Goal: Obtain resource: Obtain resource

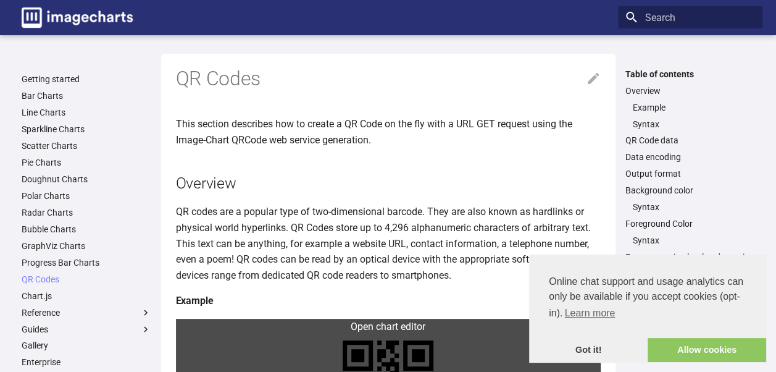
scroll to position [62, 0]
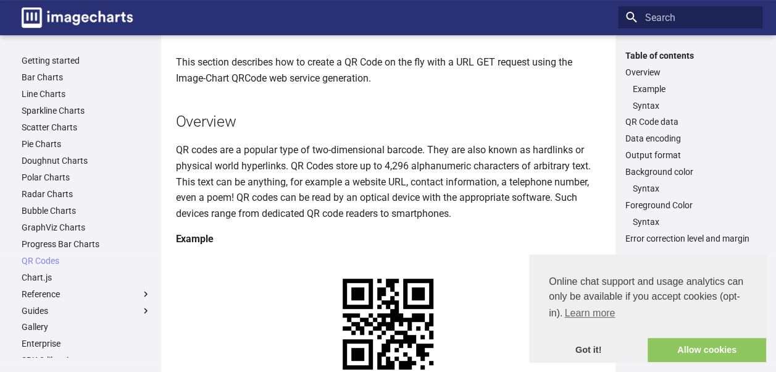
drag, startPoint x: 517, startPoint y: 304, endPoint x: 264, endPoint y: 293, distance: 252.7
copy link "[URL][DOMAIN_NAME]? chs=150x150&cht=qr&chl=Hello%20world&choe=UTF-8"
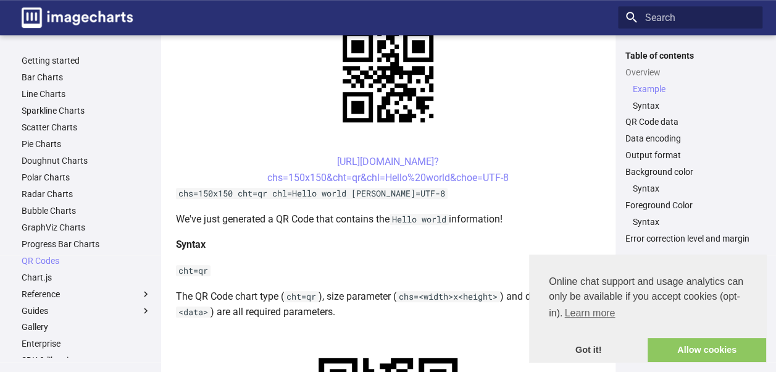
scroll to position [247, 0]
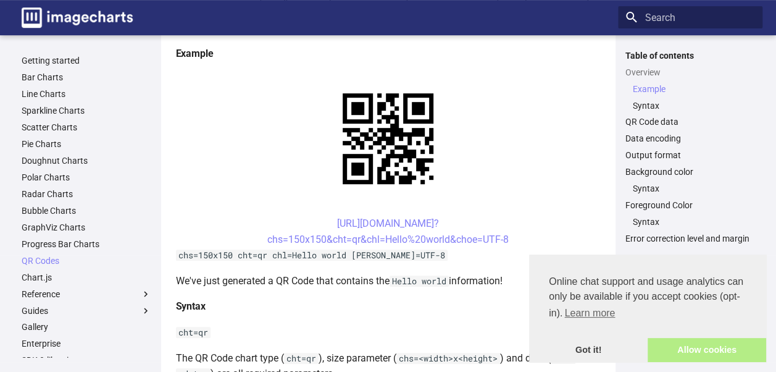
click at [683, 343] on link "Allow cookies" at bounding box center [707, 350] width 119 height 25
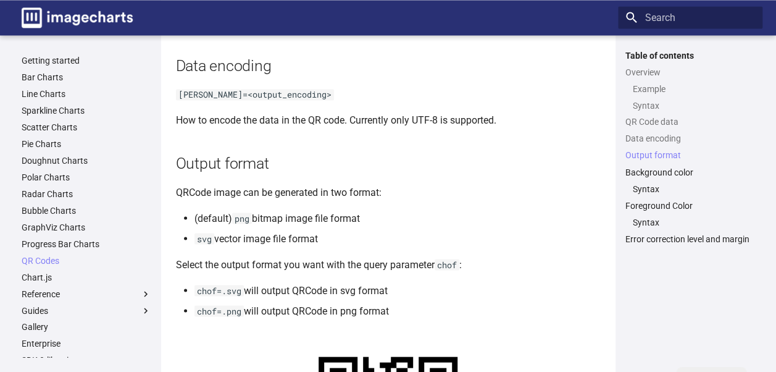
scroll to position [1006, 0]
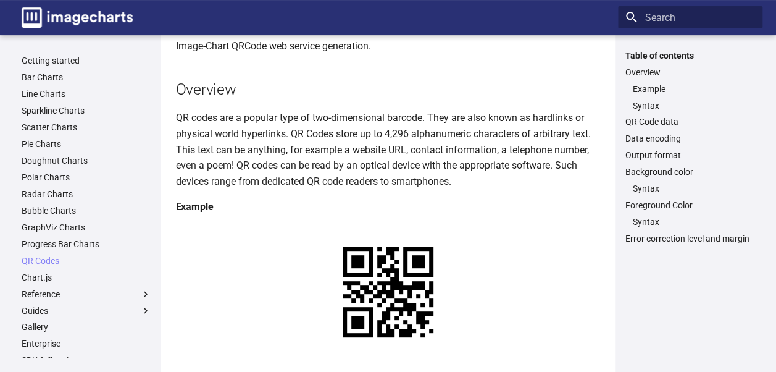
scroll to position [81, 0]
